Goal: Task Accomplishment & Management: Manage account settings

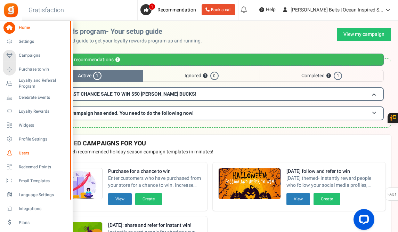
click at [24, 152] on span "Users" at bounding box center [43, 153] width 49 height 6
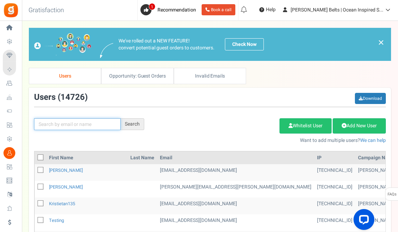
click at [81, 125] on input "text" at bounding box center [77, 124] width 87 height 12
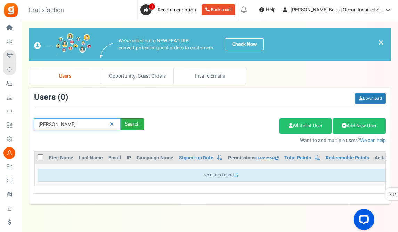
type input "[PERSON_NAME]"
click at [131, 124] on div "Search" at bounding box center [133, 124] width 24 height 12
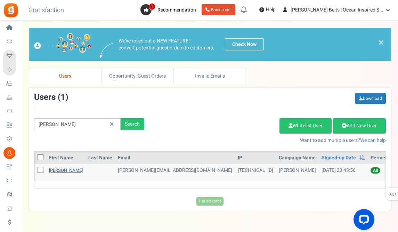
click at [63, 171] on link "[PERSON_NAME]" at bounding box center [66, 170] width 34 height 7
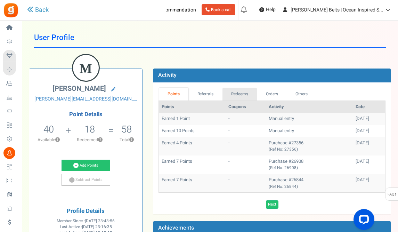
click at [241, 92] on link "Redeems" at bounding box center [240, 94] width 35 height 13
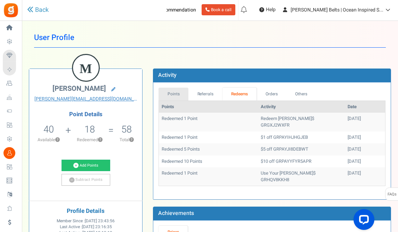
click at [177, 94] on link "Points" at bounding box center [174, 94] width 30 height 13
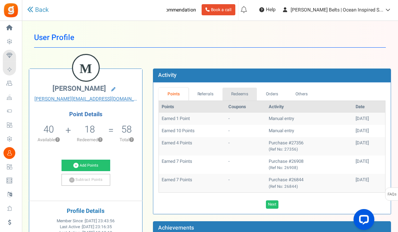
click at [238, 93] on link "Redeems" at bounding box center [240, 94] width 35 height 13
